Goal: Task Accomplishment & Management: Complete application form

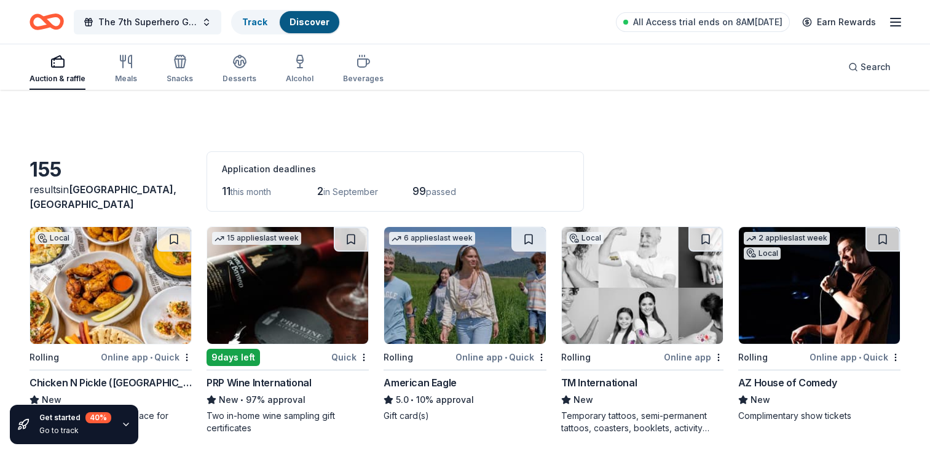
scroll to position [2192, 0]
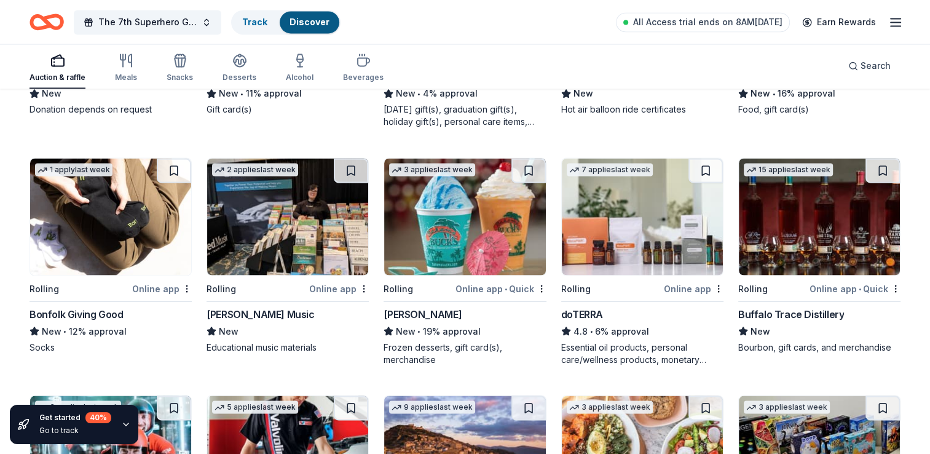
click at [790, 309] on div "Buffalo Trace Distillery" at bounding box center [791, 313] width 106 height 15
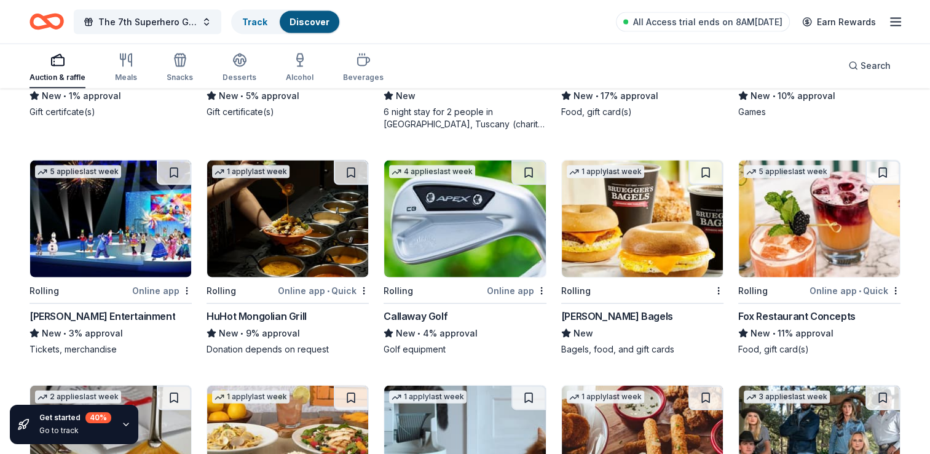
scroll to position [2668, 0]
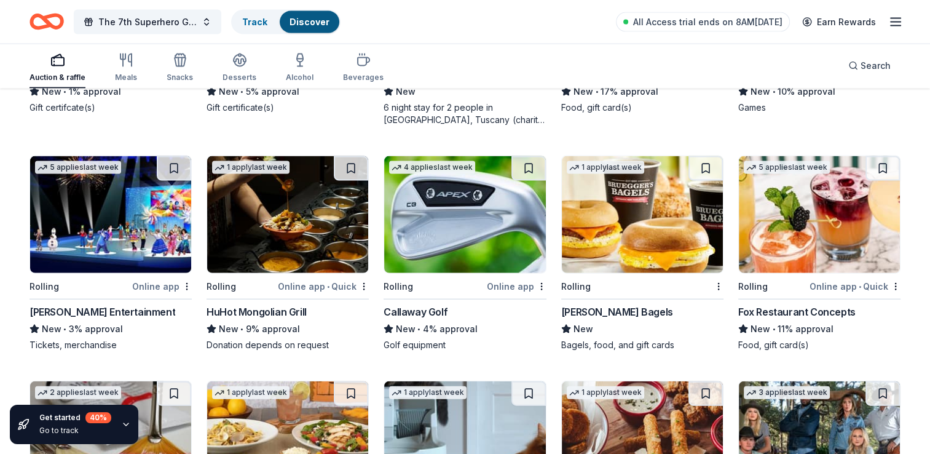
click at [516, 281] on div "Online app" at bounding box center [517, 285] width 60 height 15
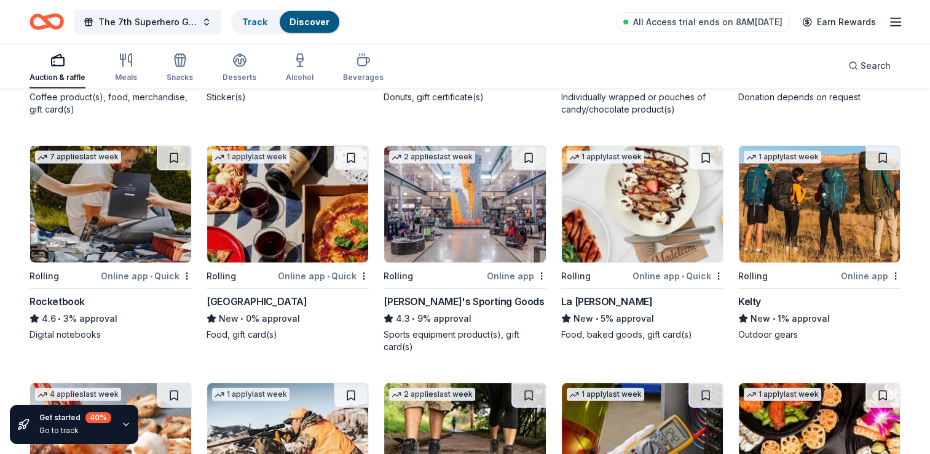
scroll to position [3373, 0]
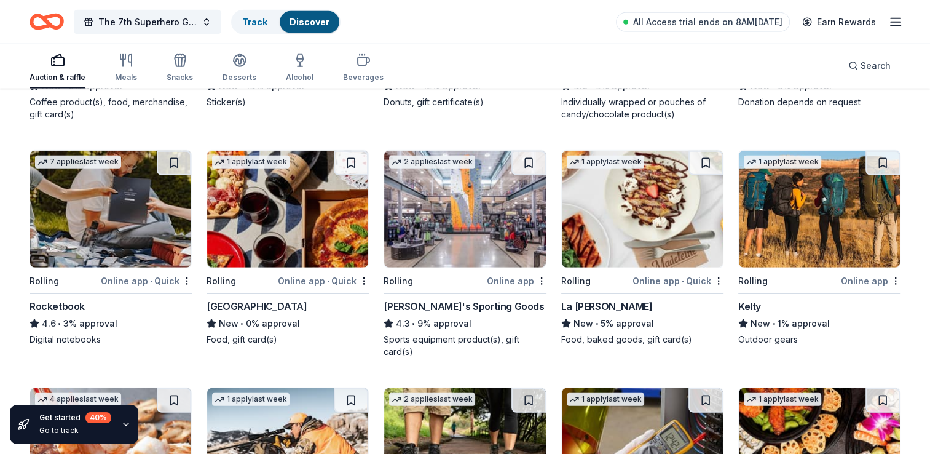
click at [442, 307] on div "Dick's Sporting Goods" at bounding box center [463, 306] width 160 height 15
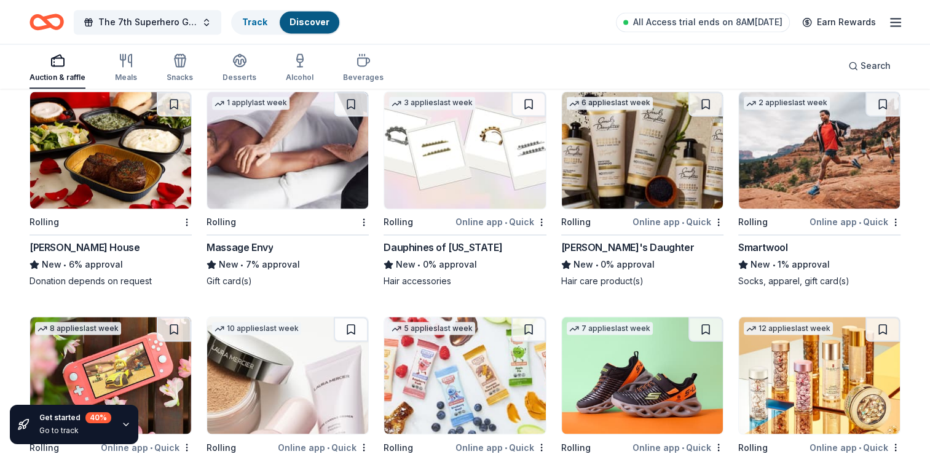
scroll to position [6674, 0]
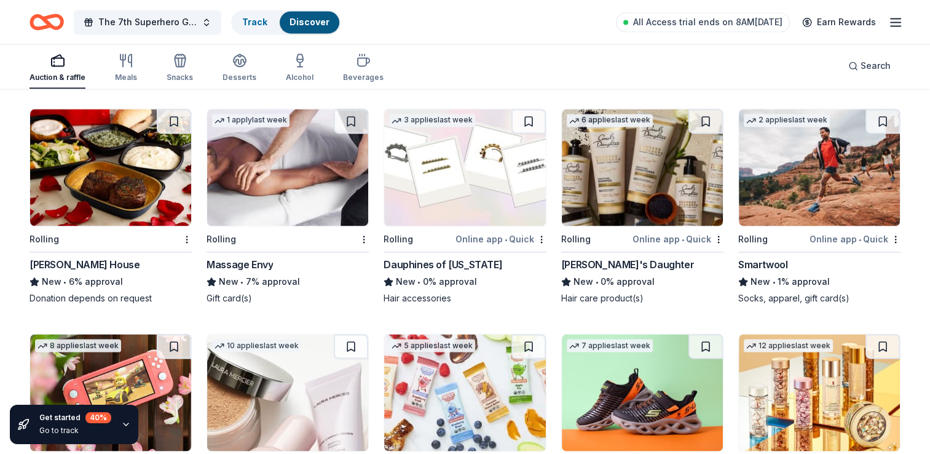
click at [115, 257] on div "[PERSON_NAME] House" at bounding box center [84, 264] width 110 height 15
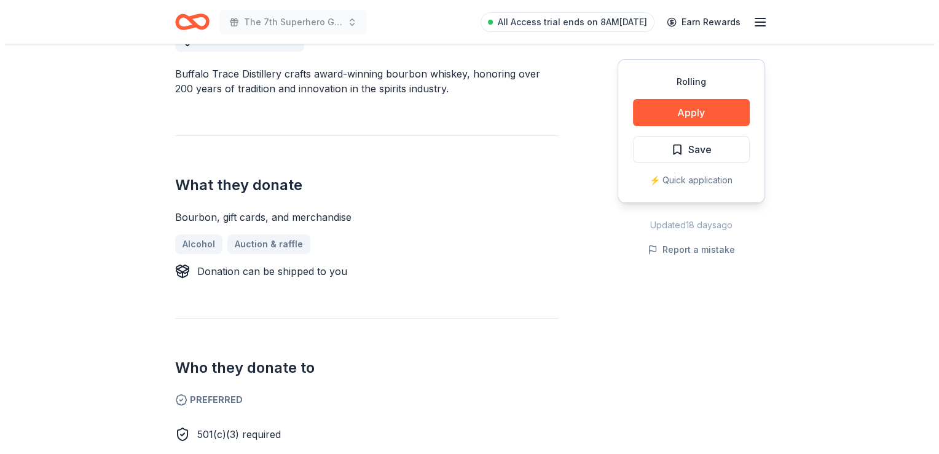
scroll to position [372, 0]
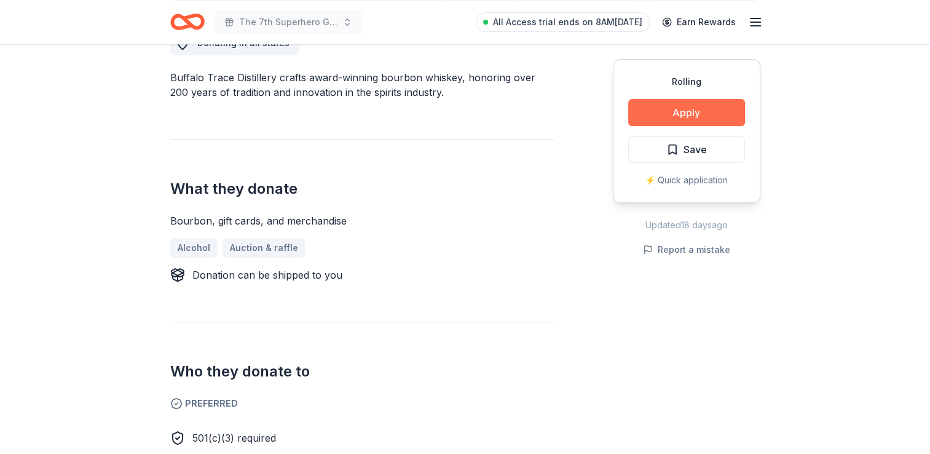
click at [703, 111] on button "Apply" at bounding box center [686, 112] width 117 height 27
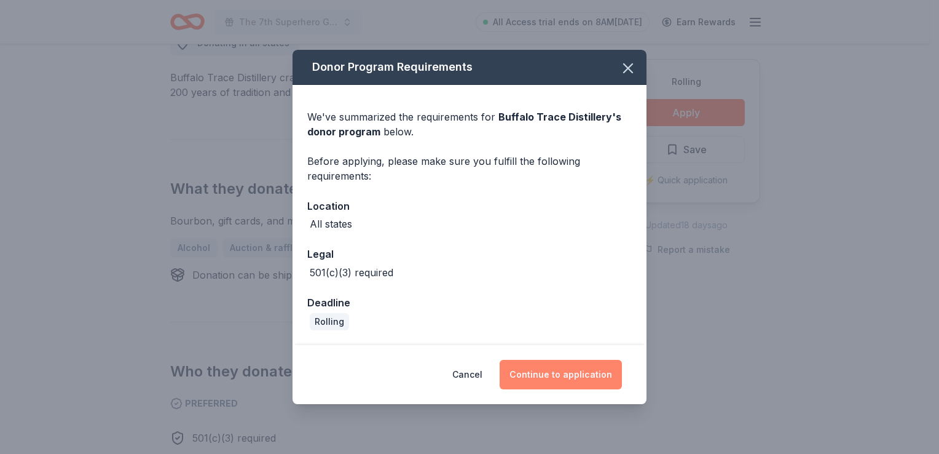
click at [533, 375] on button "Continue to application" at bounding box center [561, 374] width 122 height 29
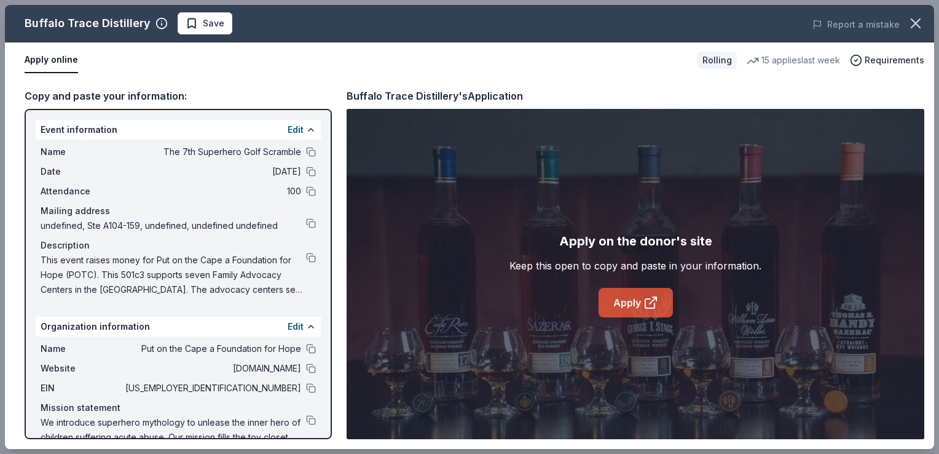
click at [636, 295] on link "Apply" at bounding box center [636, 302] width 74 height 29
click at [306, 388] on button at bounding box center [311, 388] width 10 height 10
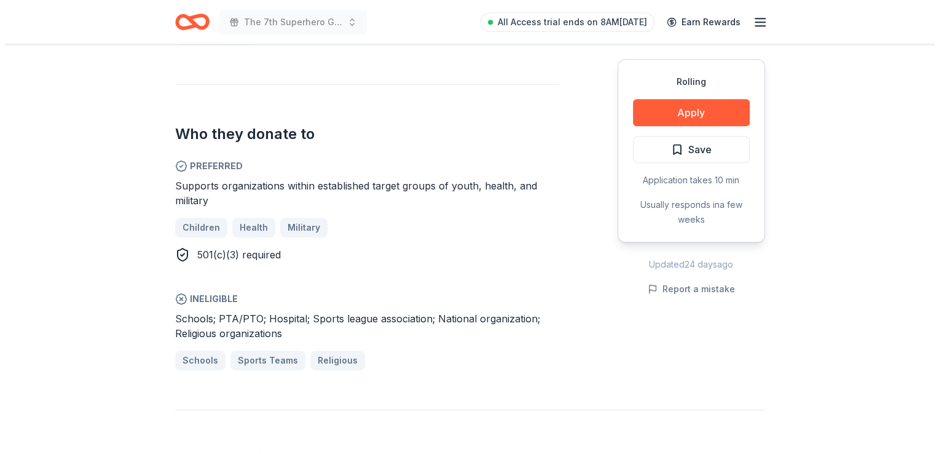
scroll to position [608, 0]
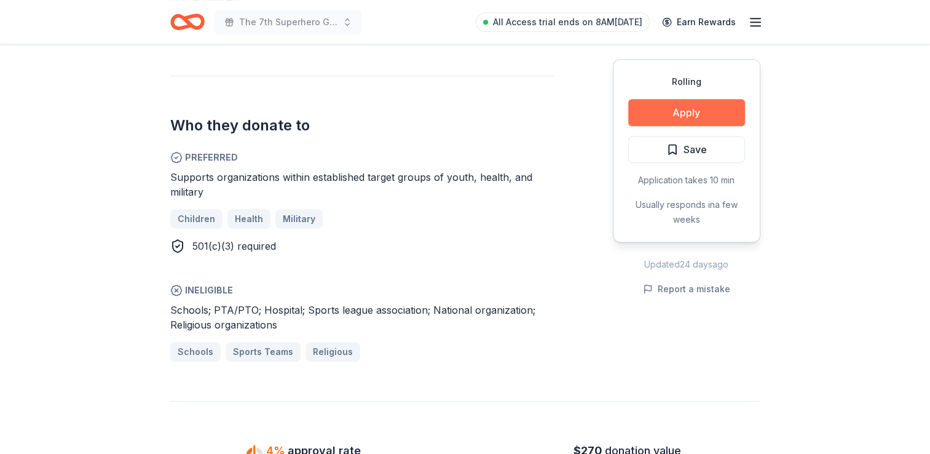
click at [717, 112] on button "Apply" at bounding box center [686, 112] width 117 height 27
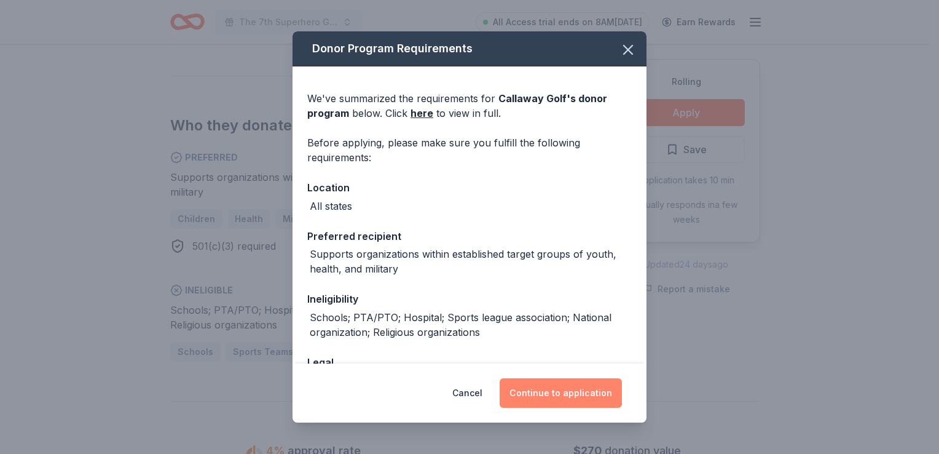
click at [575, 390] on button "Continue to application" at bounding box center [561, 392] width 122 height 29
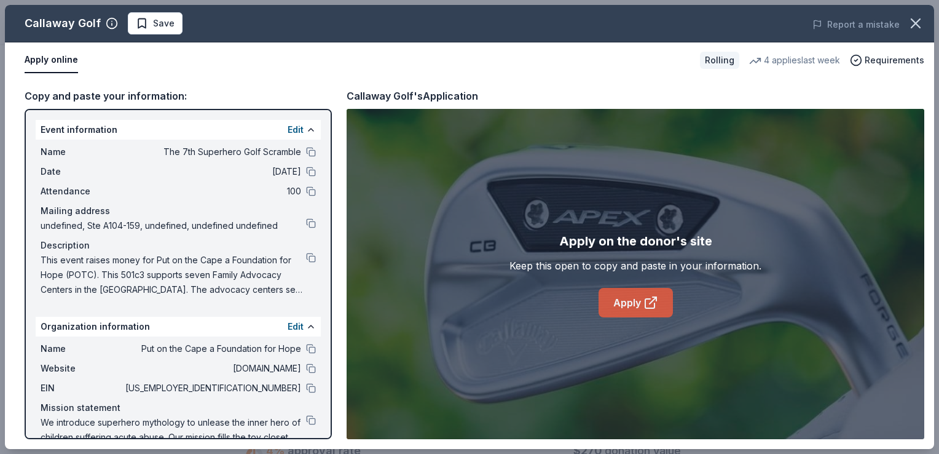
click at [629, 301] on link "Apply" at bounding box center [636, 302] width 74 height 29
click at [306, 387] on button at bounding box center [311, 388] width 10 height 10
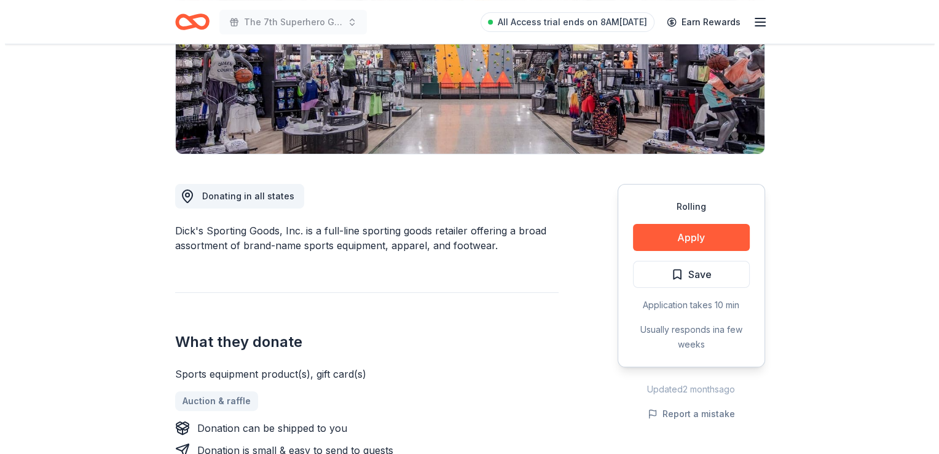
scroll to position [283, 0]
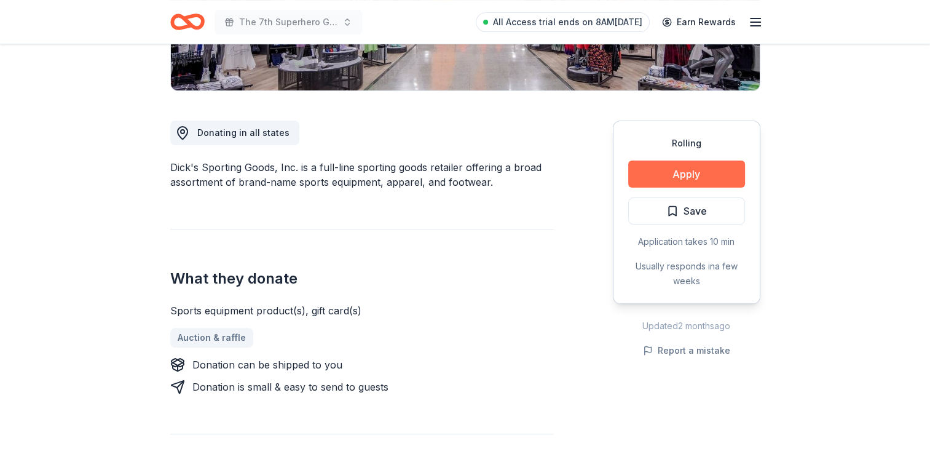
click at [704, 170] on button "Apply" at bounding box center [686, 173] width 117 height 27
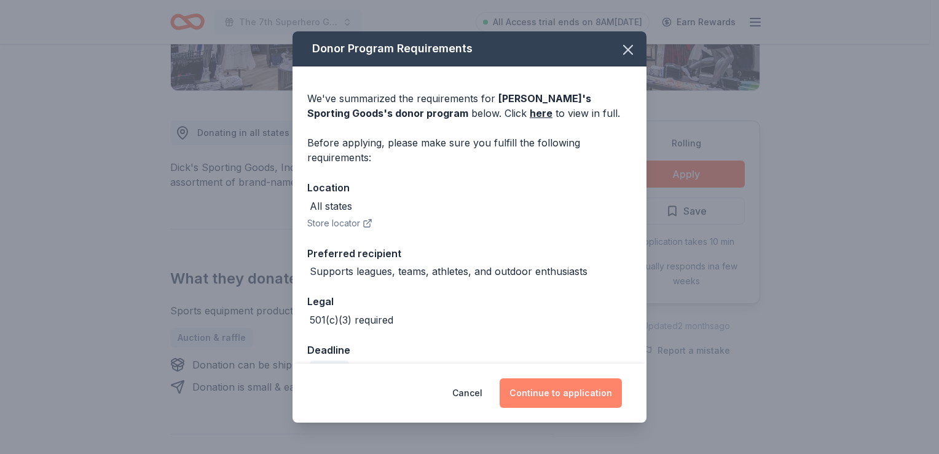
click at [575, 393] on button "Continue to application" at bounding box center [561, 392] width 122 height 29
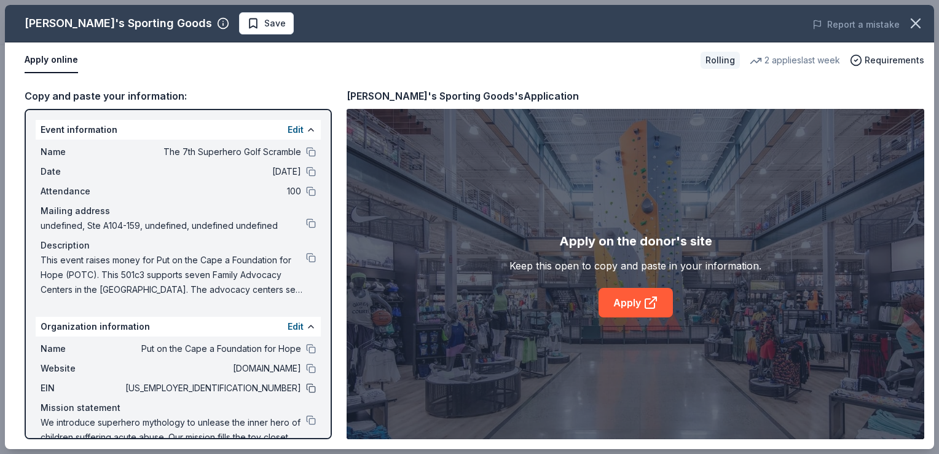
click at [306, 388] on button at bounding box center [311, 388] width 10 height 10
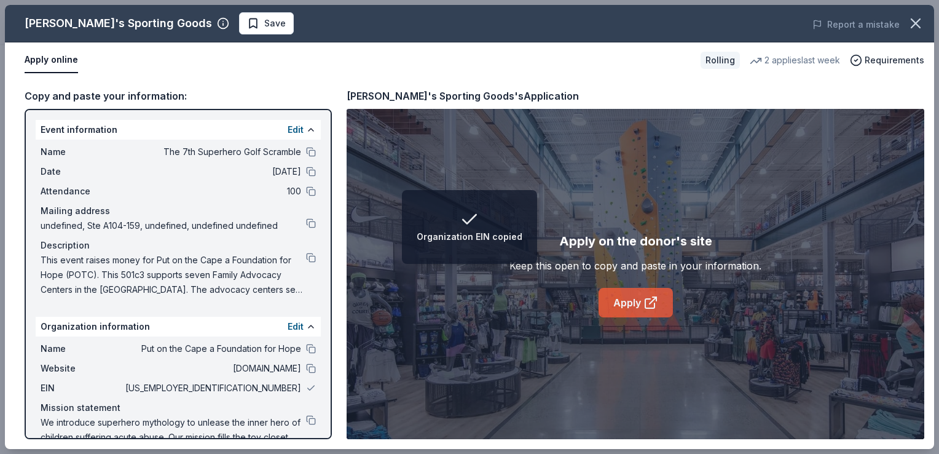
click at [641, 296] on link "Apply" at bounding box center [636, 302] width 74 height 29
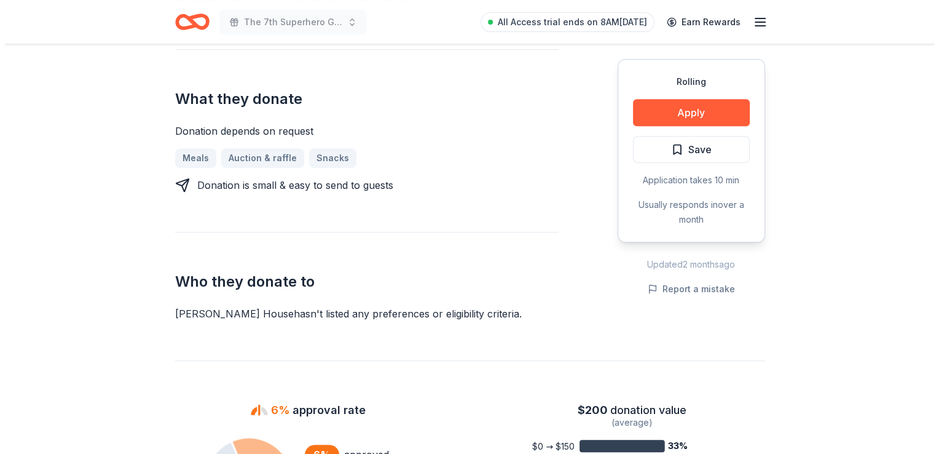
scroll to position [488, 0]
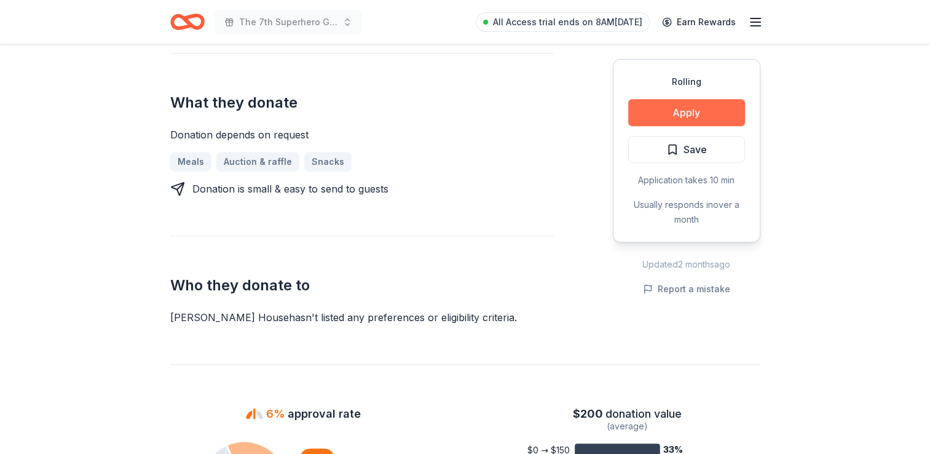
click at [666, 107] on button "Apply" at bounding box center [686, 112] width 117 height 27
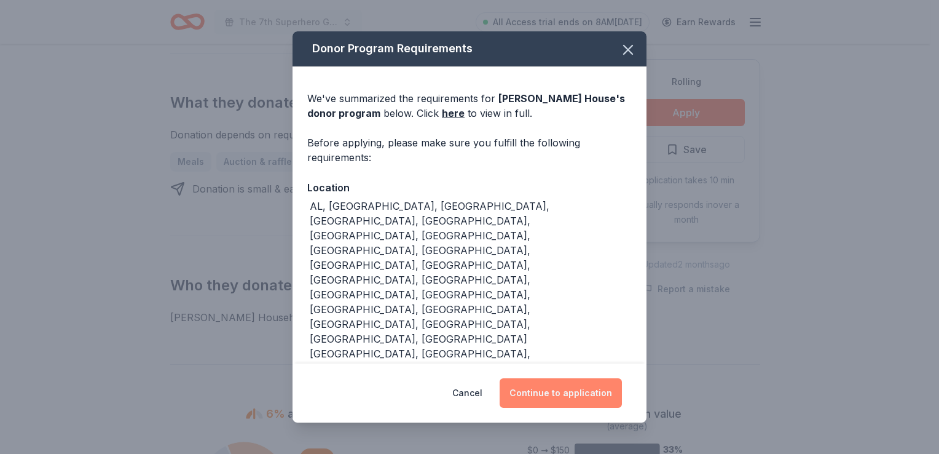
click at [573, 378] on button "Continue to application" at bounding box center [561, 392] width 122 height 29
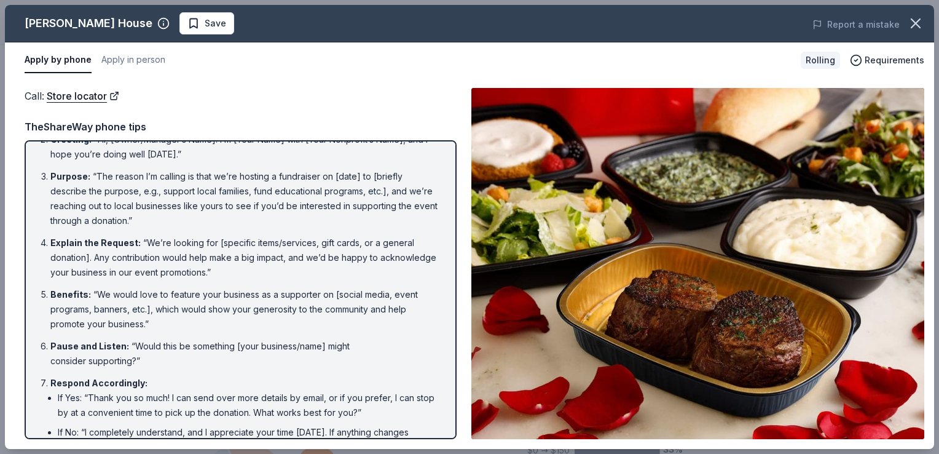
scroll to position [133, 0]
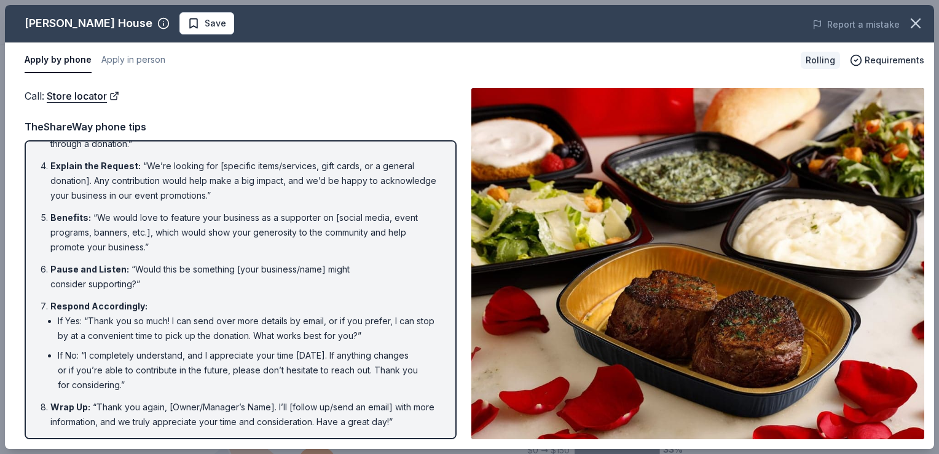
click at [796, 339] on img at bounding box center [697, 263] width 453 height 351
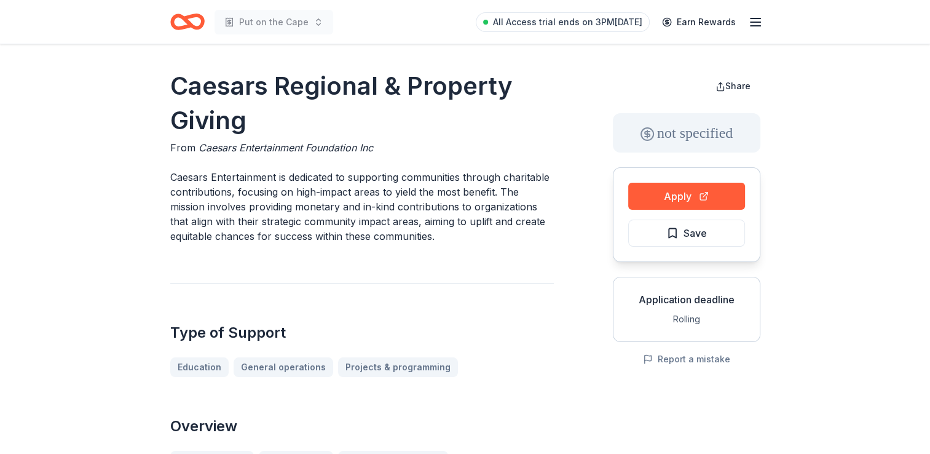
click at [486, 124] on h1 "Caesars Regional & Property Giving" at bounding box center [361, 103] width 383 height 69
click at [673, 192] on button "Apply" at bounding box center [686, 196] width 117 height 27
